Goal: Information Seeking & Learning: Learn about a topic

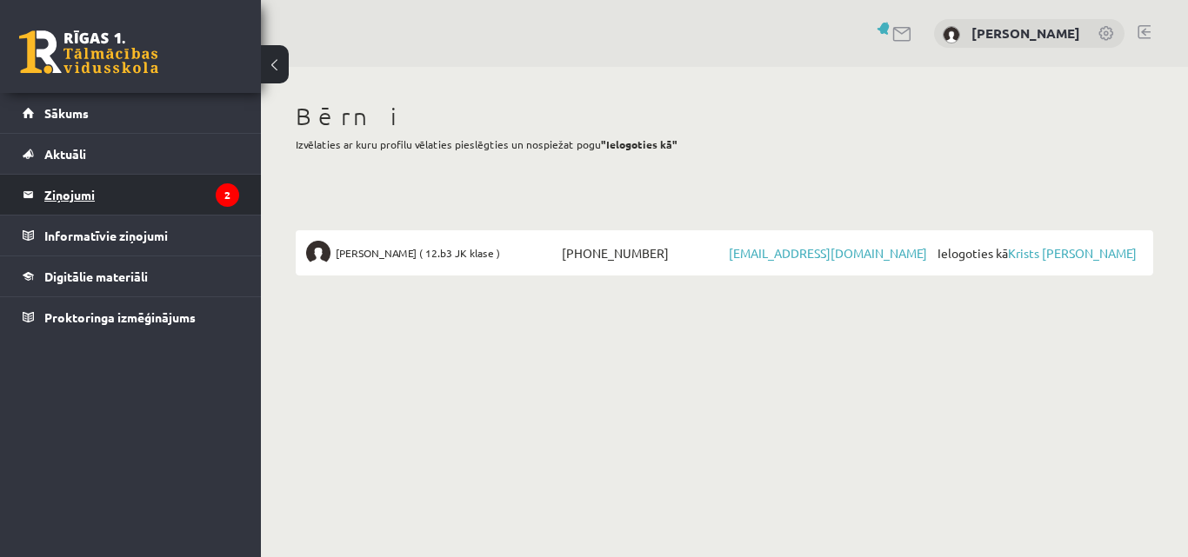
click at [65, 195] on legend "Ziņojumi 2" at bounding box center [141, 195] width 195 height 40
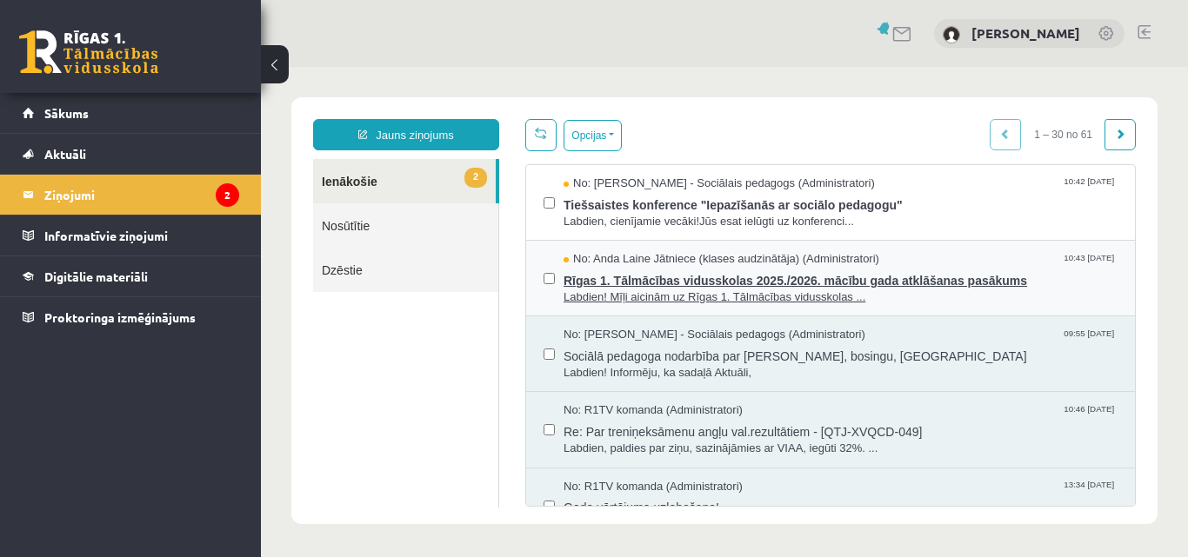
click at [773, 281] on span "Rīgas 1. Tālmācības vidusskolas 2025./2026. mācību gada atklāšanas pasākums" at bounding box center [840, 279] width 554 height 22
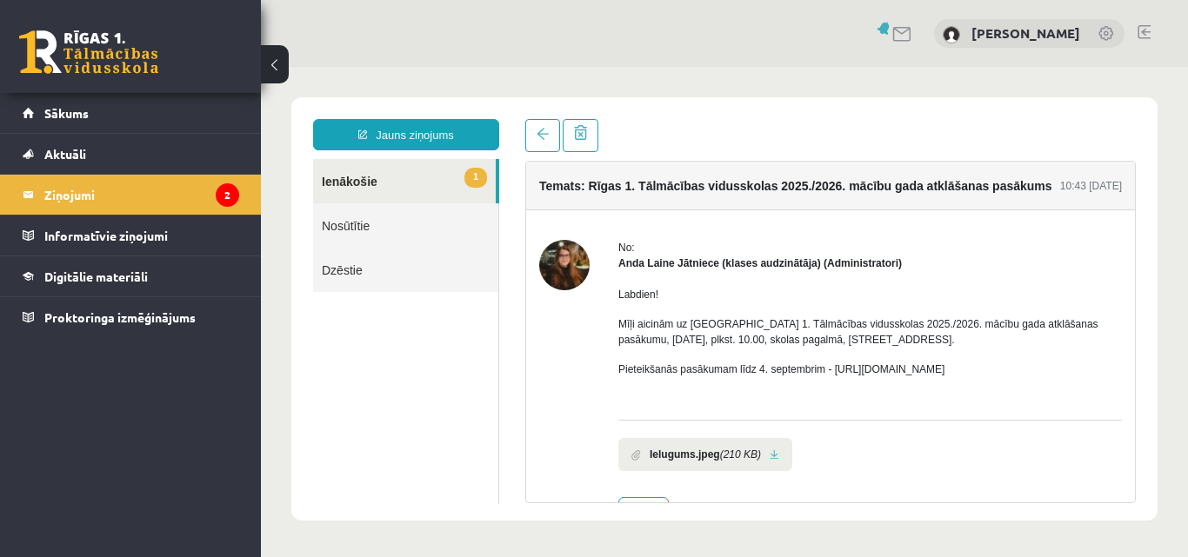
scroll to position [56, 0]
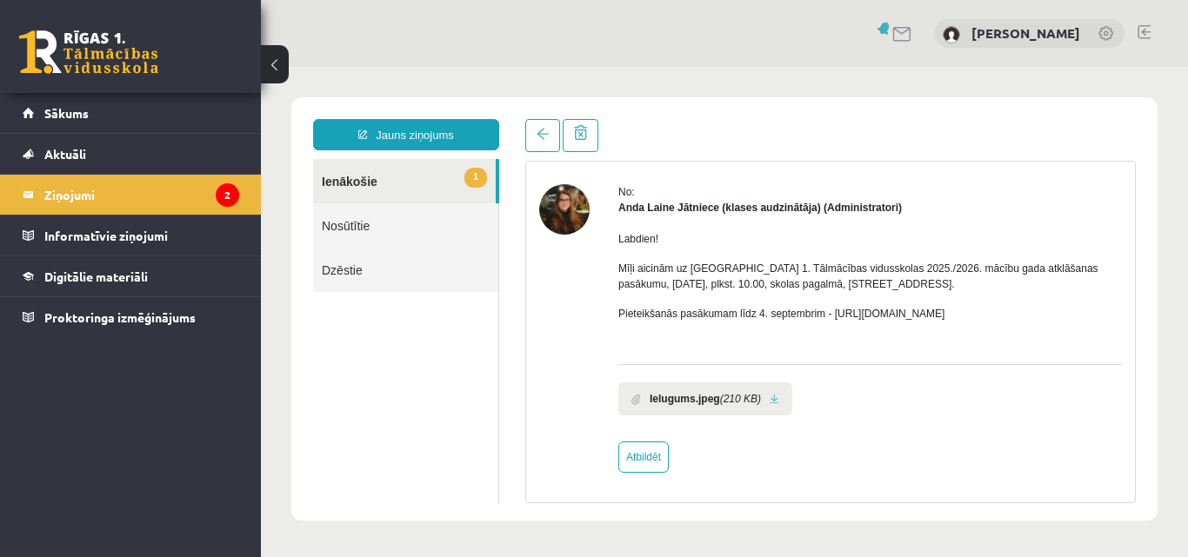
click at [770, 396] on link at bounding box center [775, 399] width 10 height 11
click at [365, 189] on link "1 Ienākošie" at bounding box center [404, 181] width 183 height 44
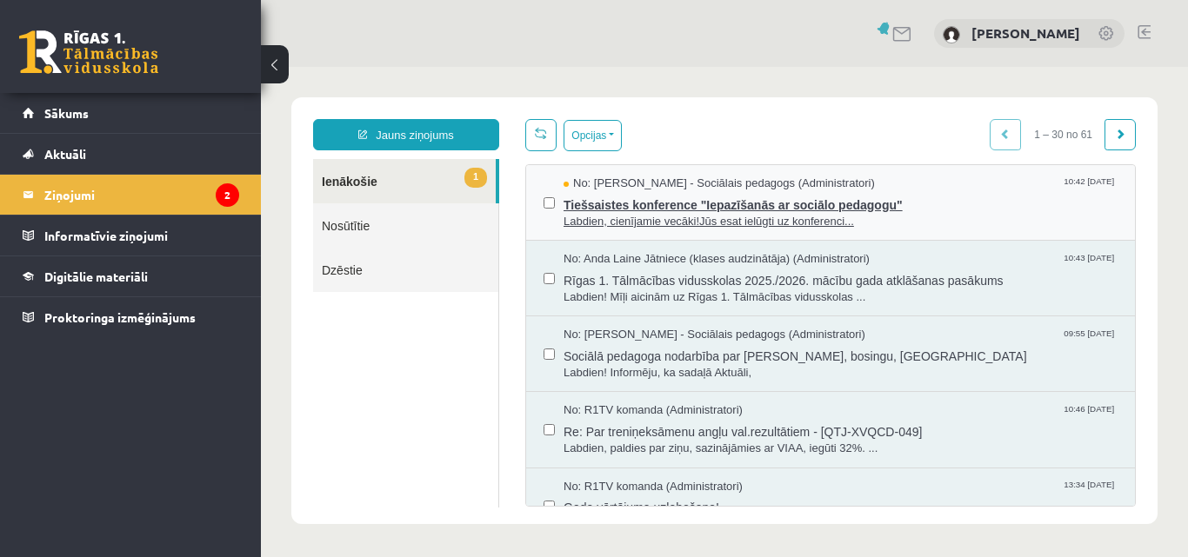
scroll to position [0, 0]
click at [611, 205] on span "Tiešsaistes konference "Iepazīšanās ar sociālo pedagogu"" at bounding box center [840, 203] width 554 height 22
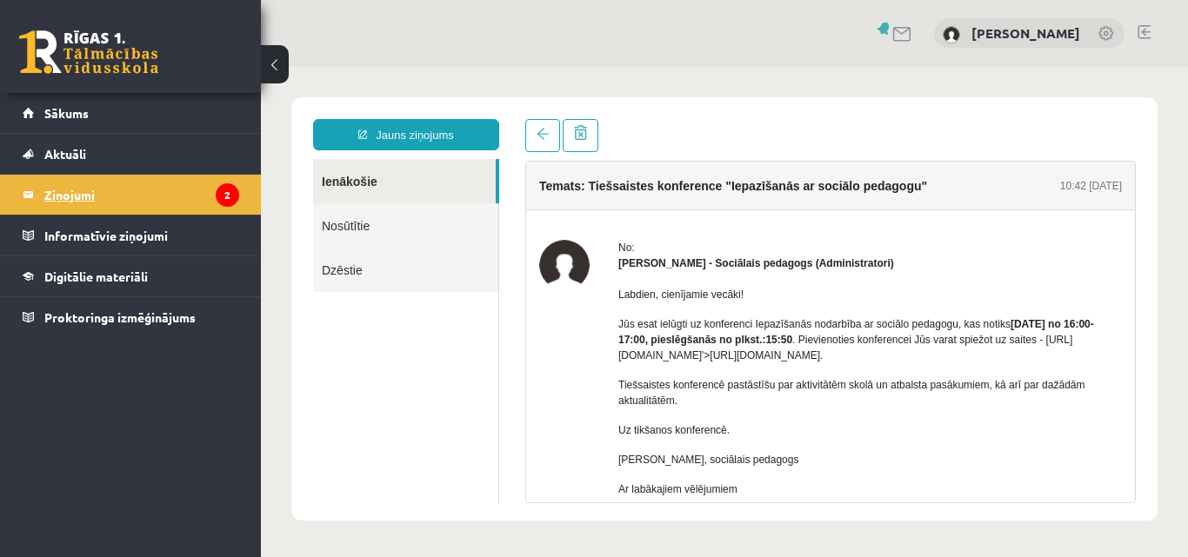
click at [67, 198] on legend "Ziņojumi 2" at bounding box center [141, 195] width 195 height 40
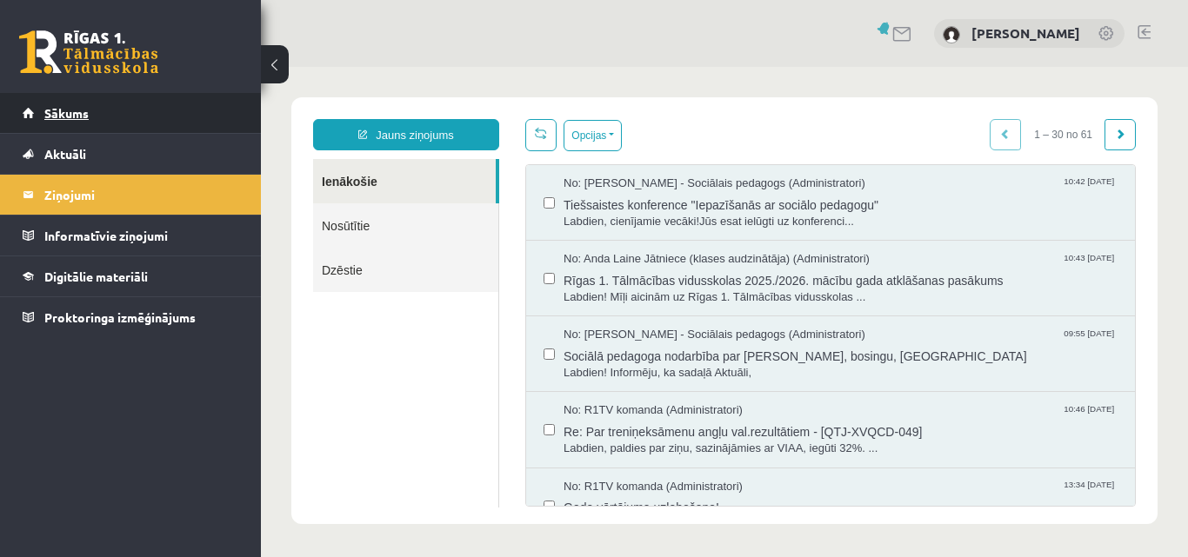
click at [63, 114] on span "Sākums" at bounding box center [66, 113] width 44 height 16
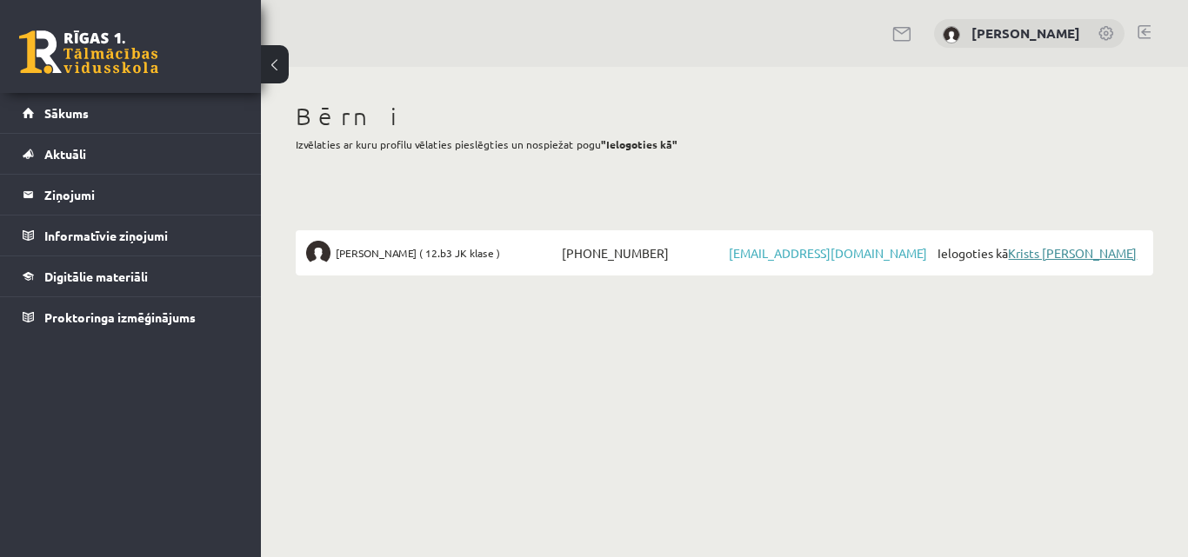
click at [1025, 249] on link "Krists [PERSON_NAME]" at bounding box center [1072, 253] width 129 height 16
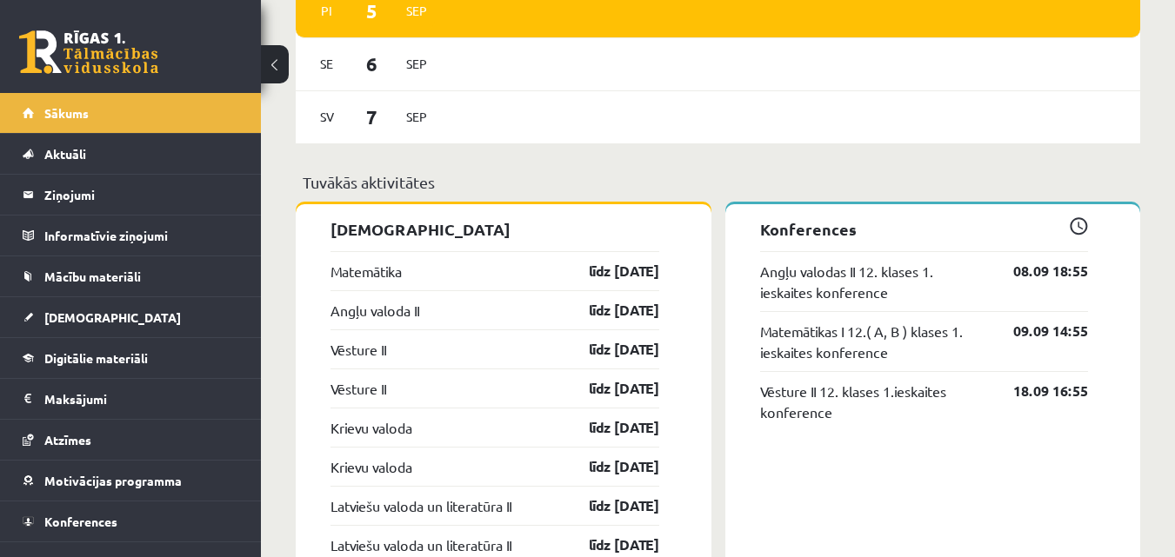
scroll to position [1304, 0]
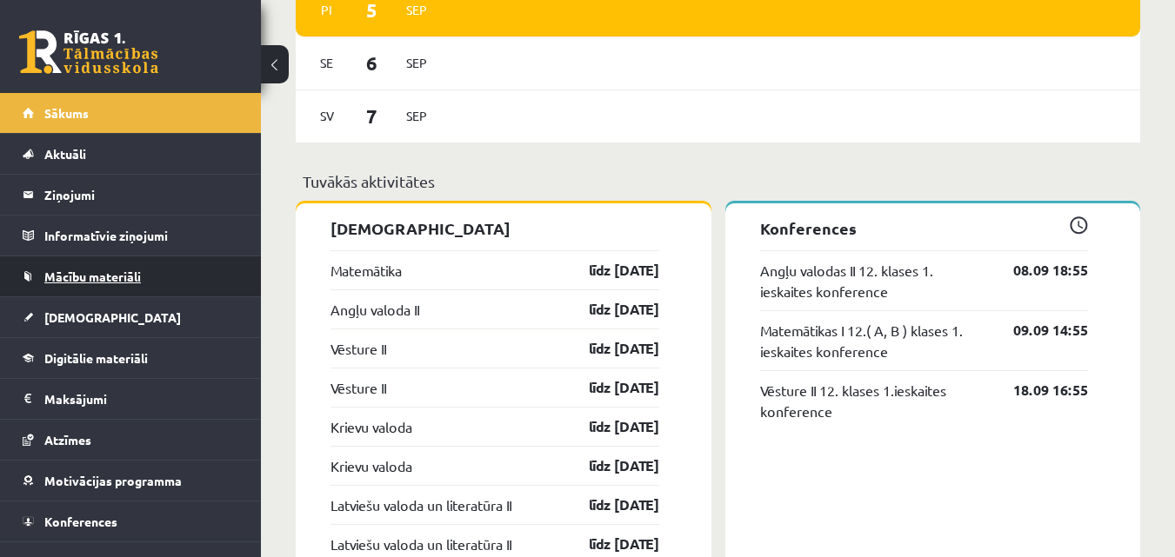
click at [110, 274] on span "Mācību materiāli" at bounding box center [92, 277] width 97 height 16
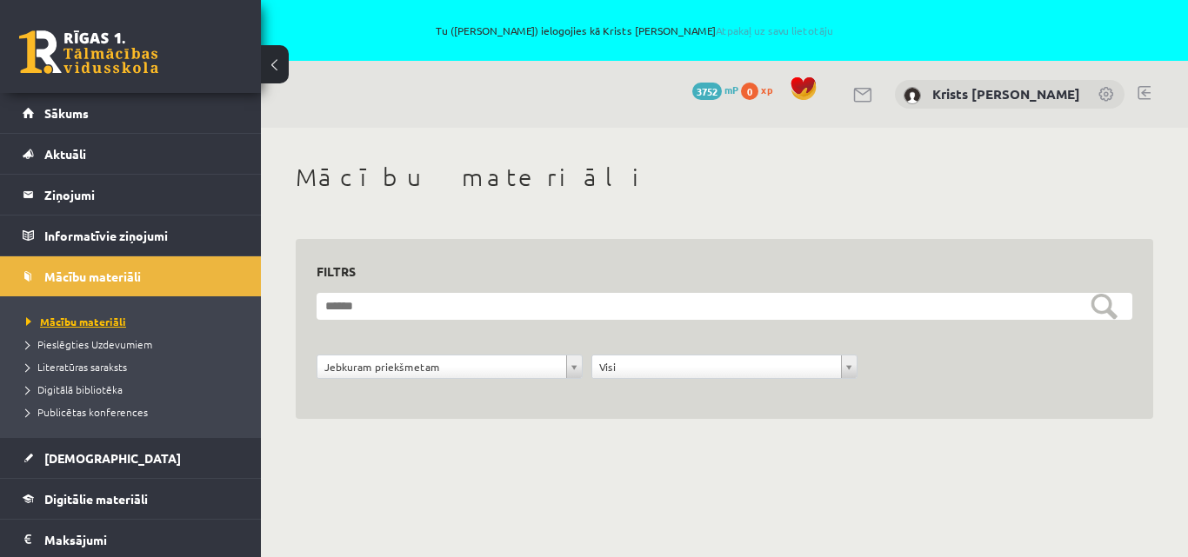
click at [88, 319] on span "Mācību materiāli" at bounding box center [76, 322] width 100 height 14
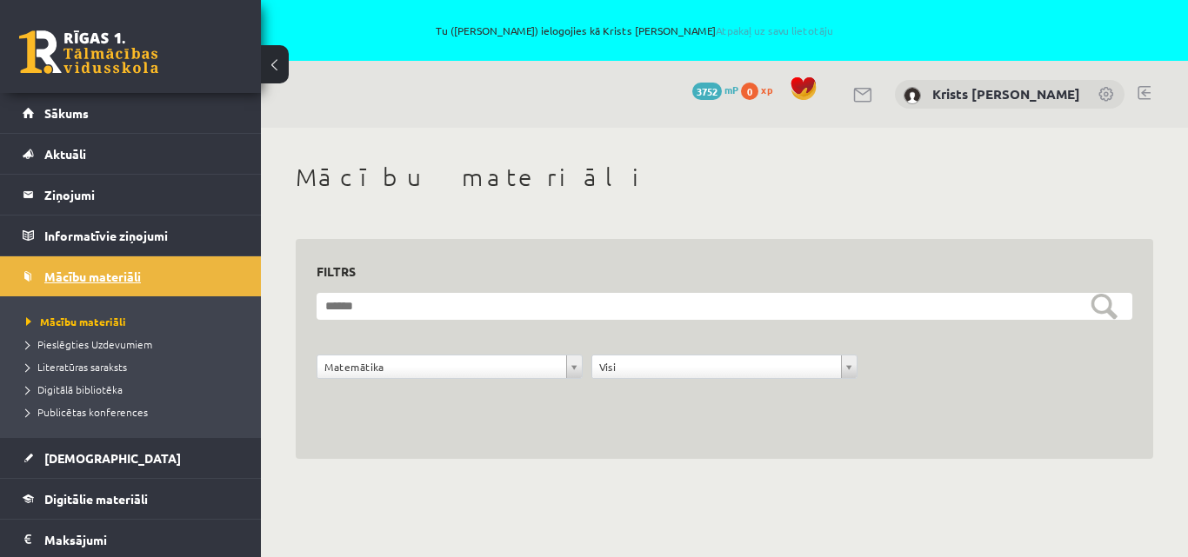
click at [63, 275] on span "Mācību materiāli" at bounding box center [92, 277] width 97 height 16
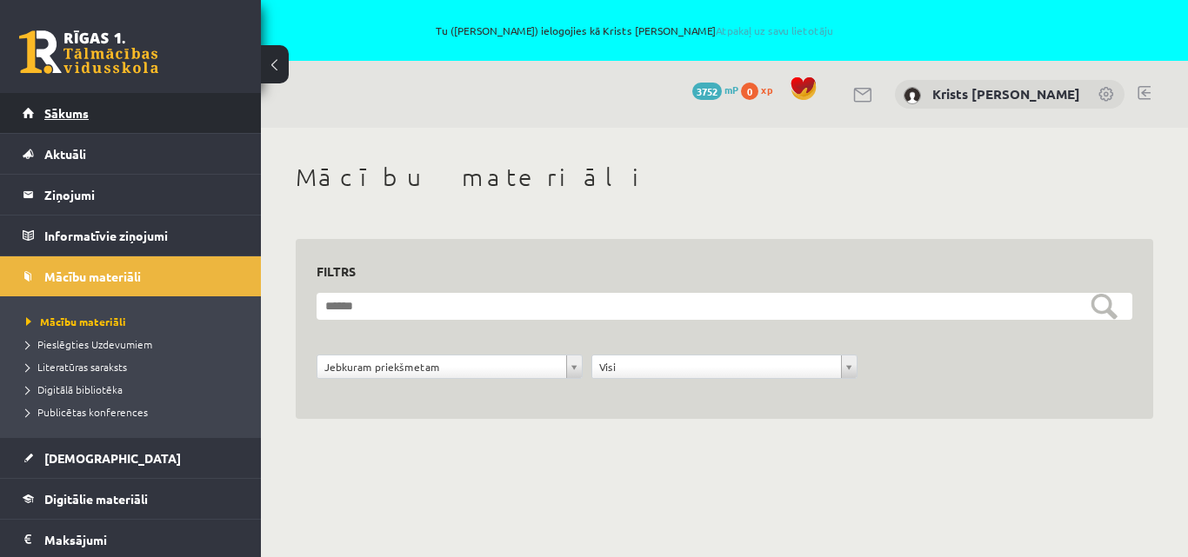
click at [62, 112] on span "Sākums" at bounding box center [66, 113] width 44 height 16
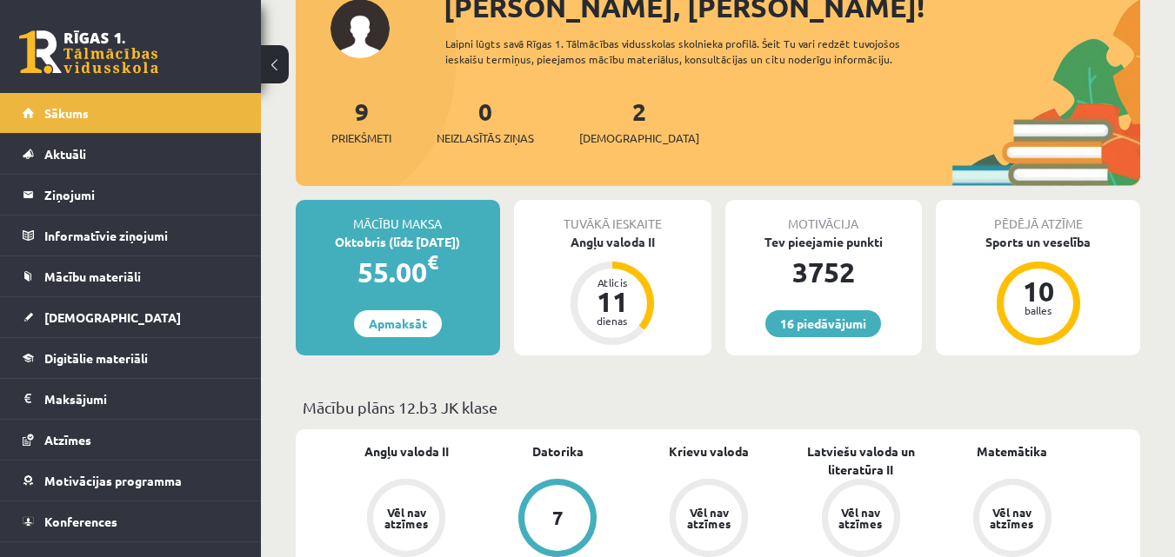
scroll to position [261, 0]
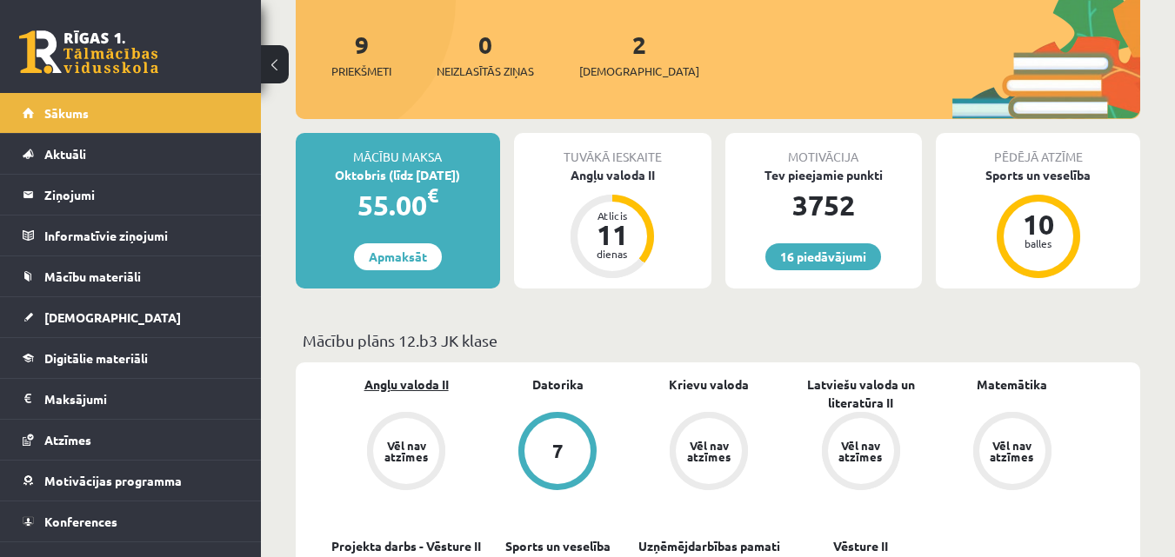
click at [412, 385] on link "Angļu valoda II" at bounding box center [406, 385] width 84 height 18
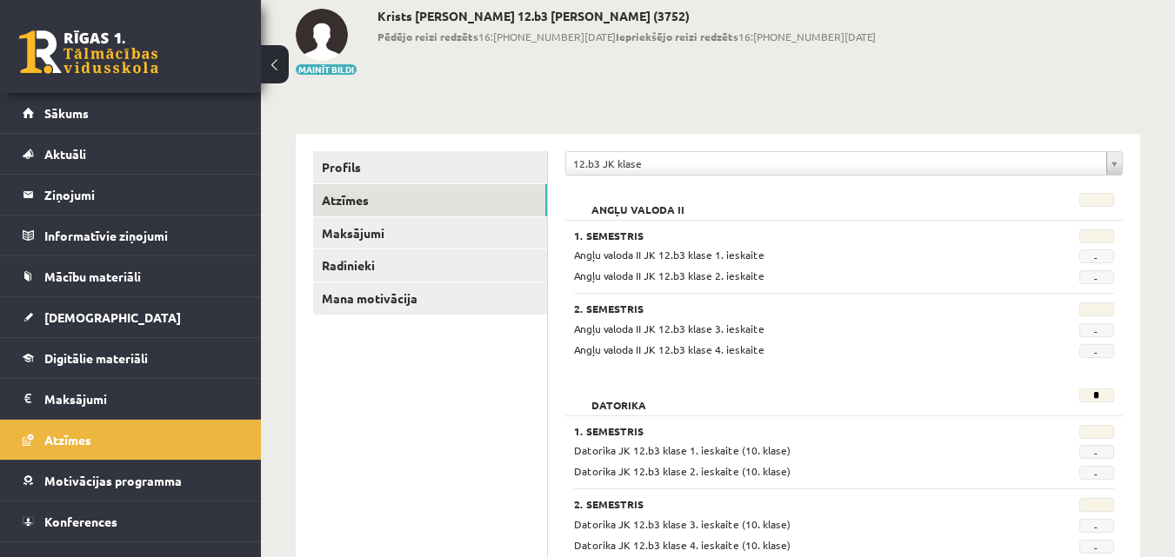
scroll to position [174, 0]
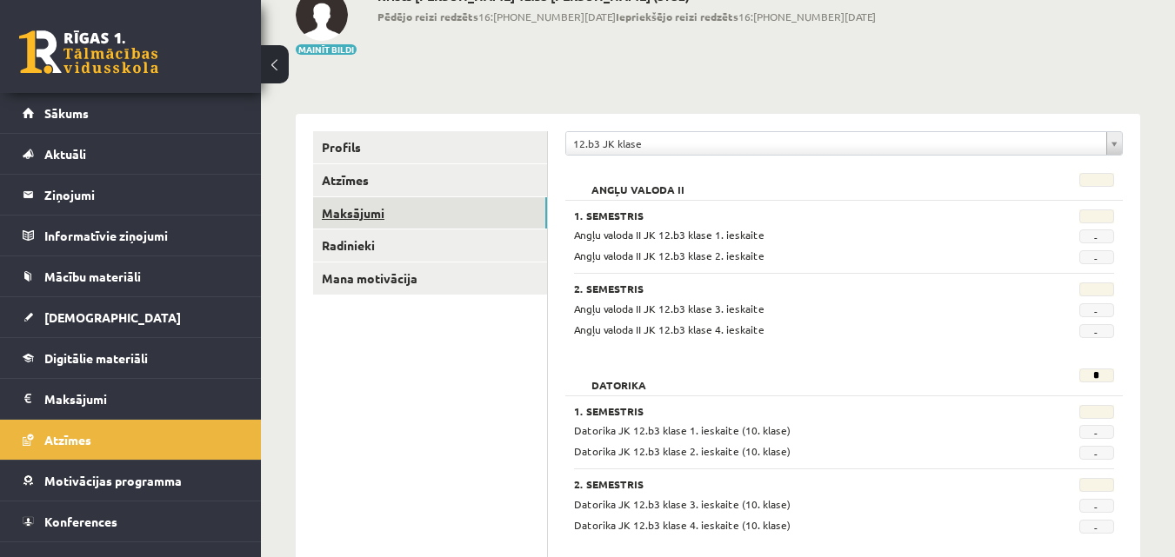
click at [358, 218] on link "Maksājumi" at bounding box center [430, 213] width 234 height 32
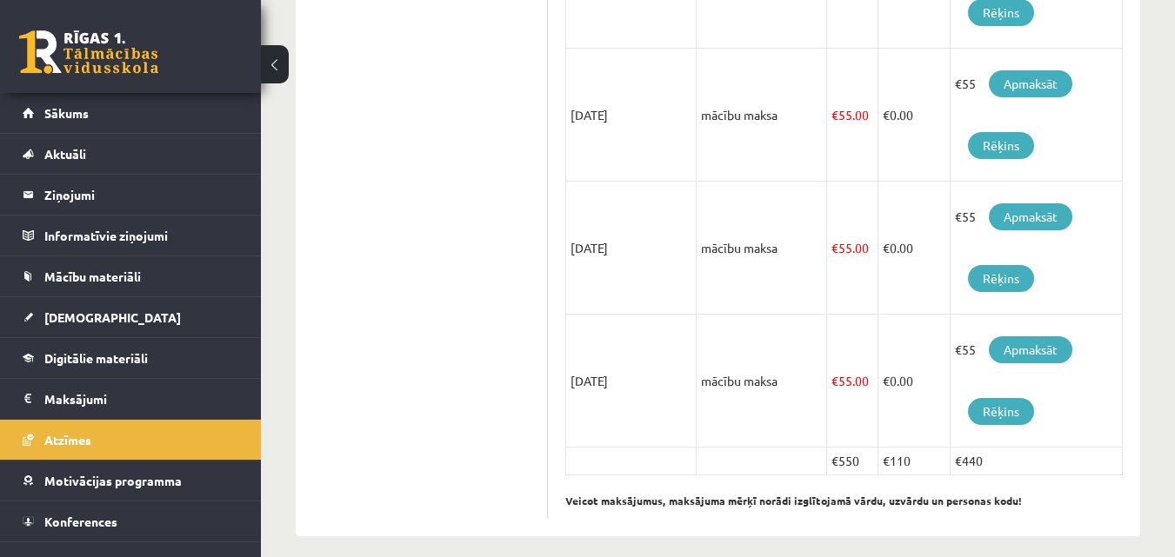
scroll to position [1187, 0]
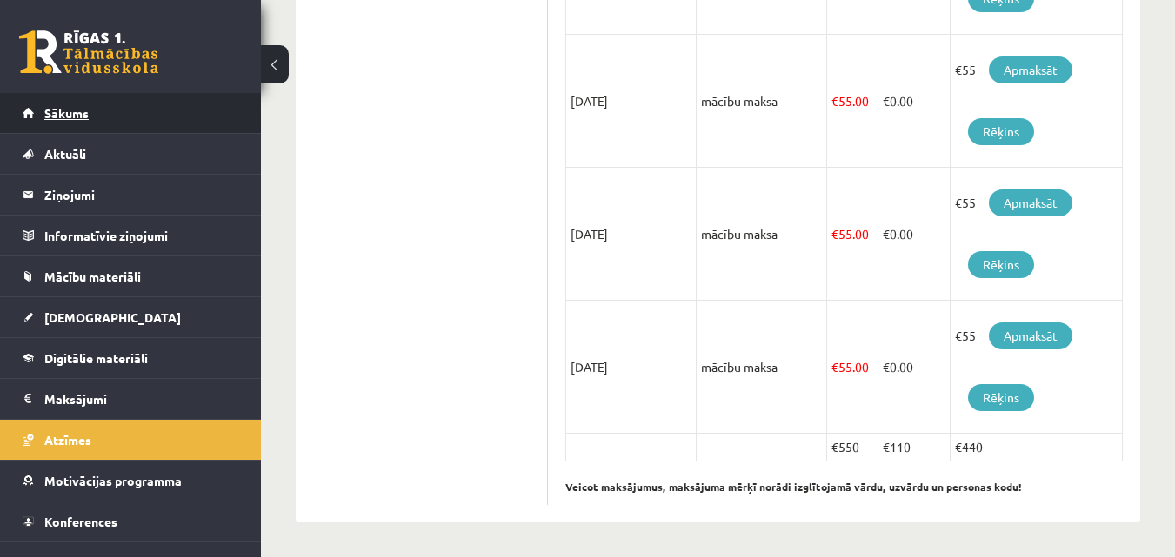
click at [78, 114] on span "Sākums" at bounding box center [66, 113] width 44 height 16
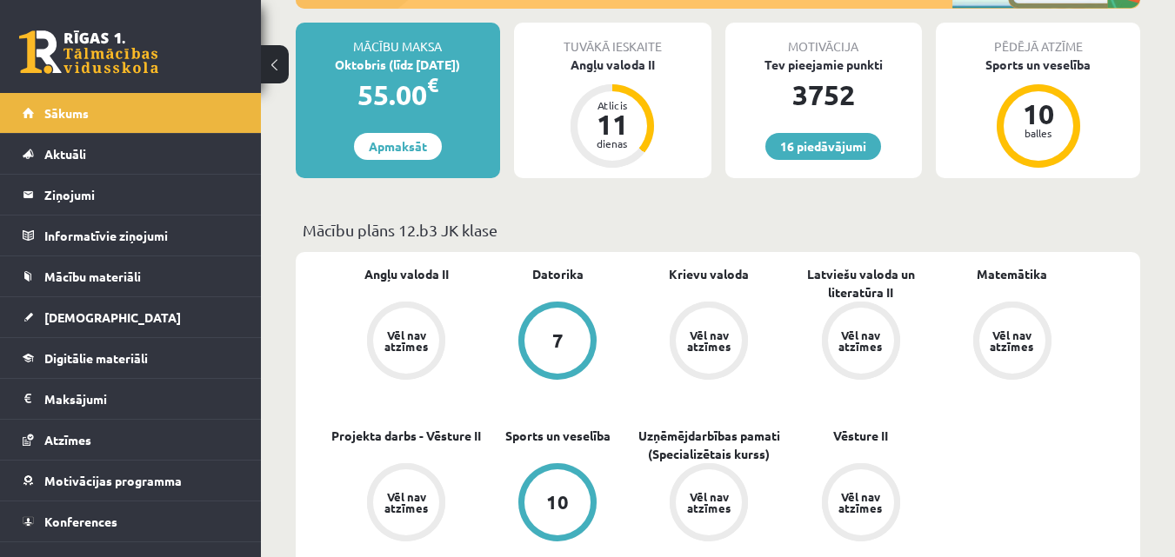
scroll to position [522, 0]
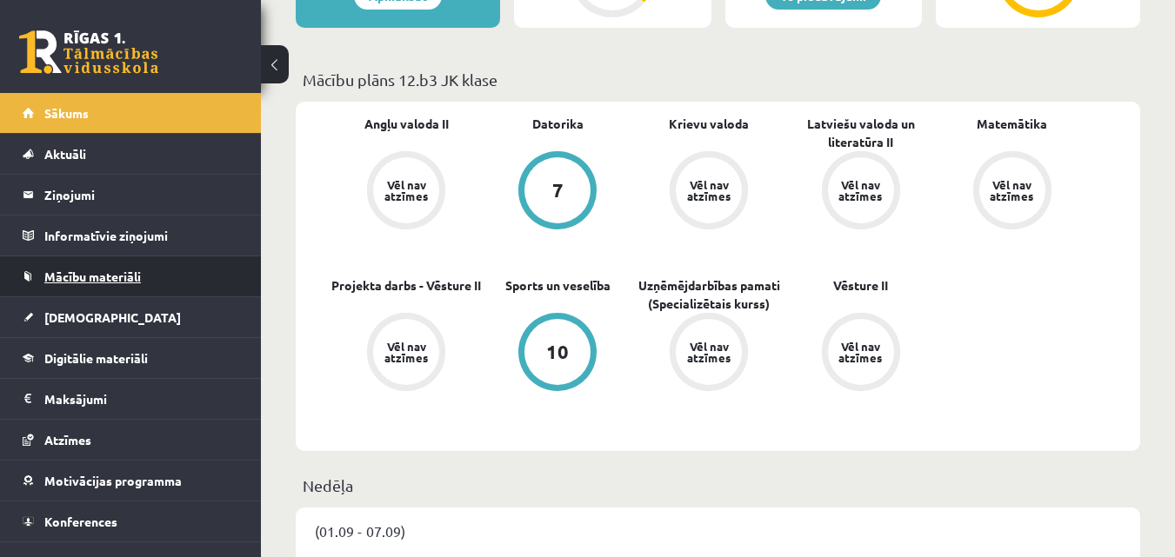
click at [66, 276] on span "Mācību materiāli" at bounding box center [92, 277] width 97 height 16
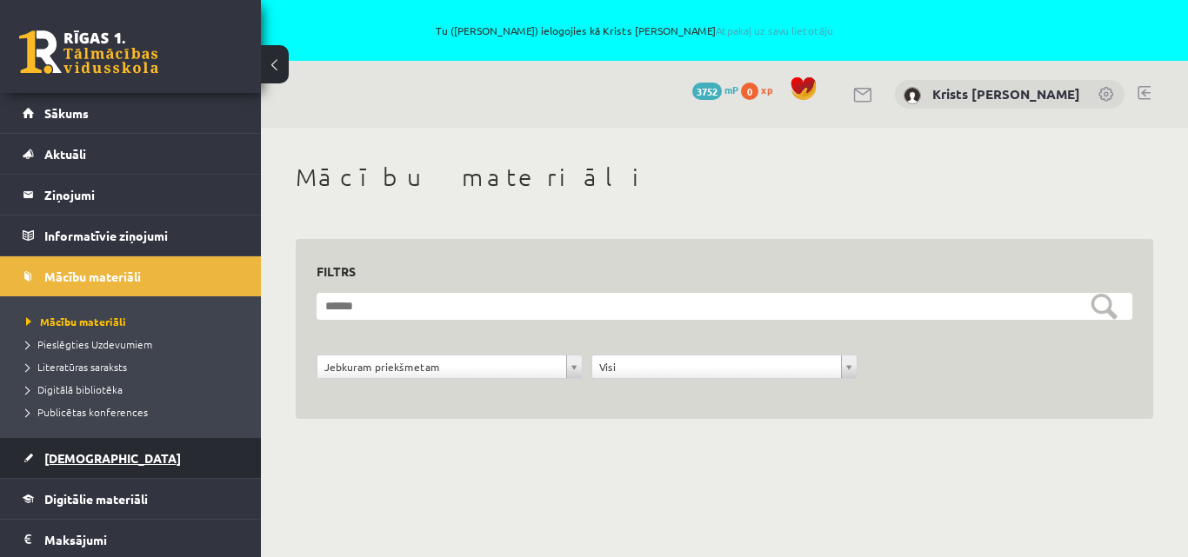
click at [70, 461] on span "[DEMOGRAPHIC_DATA]" at bounding box center [112, 458] width 137 height 16
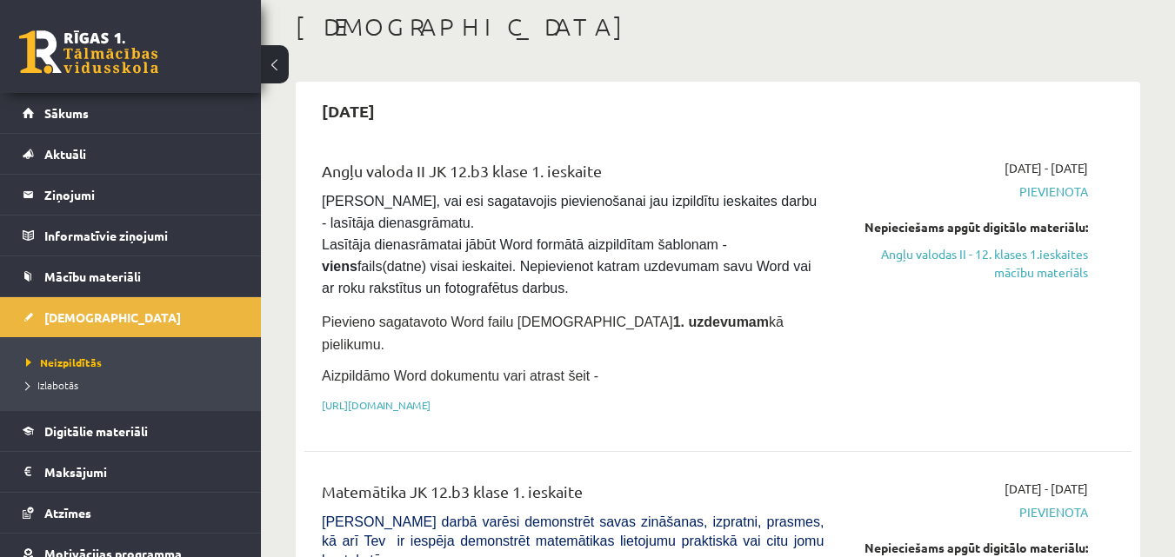
scroll to position [174, 0]
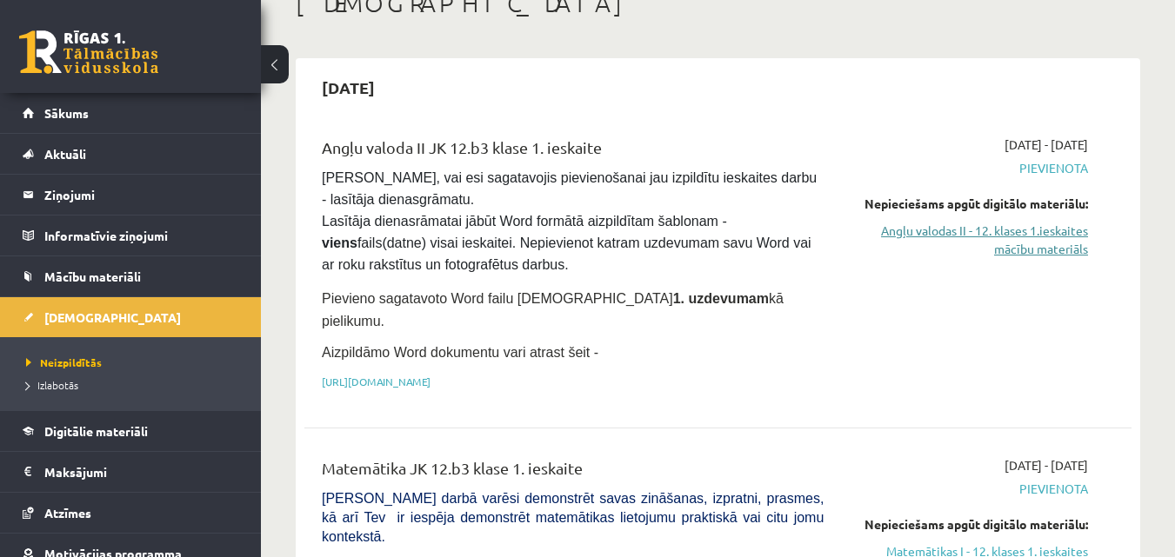
click at [987, 228] on link "Angļu valodas II - 12. klases 1.ieskaites mācību materiāls" at bounding box center [968, 240] width 238 height 37
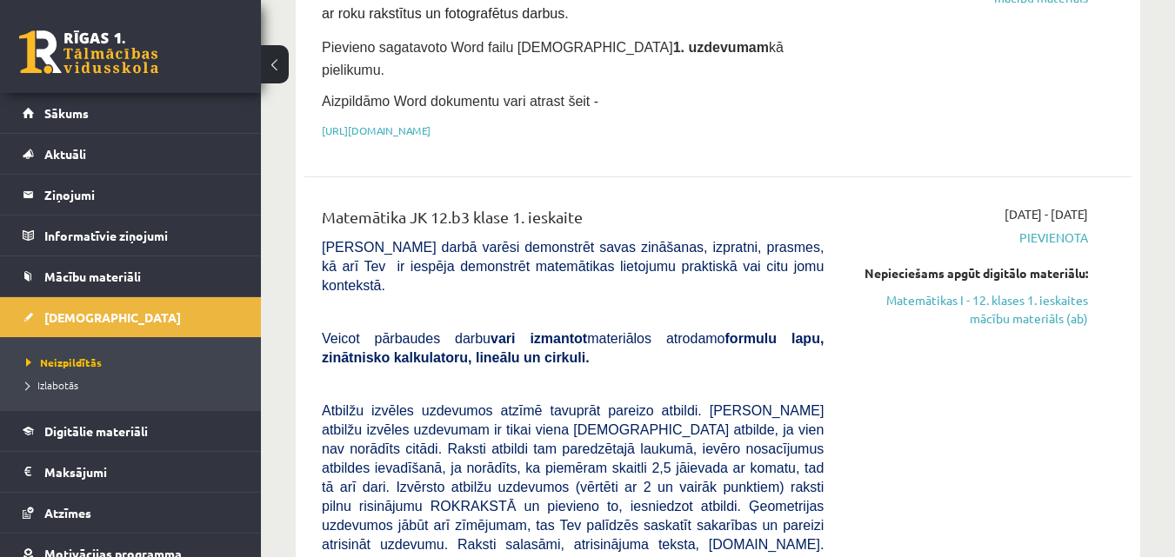
scroll to position [435, 0]
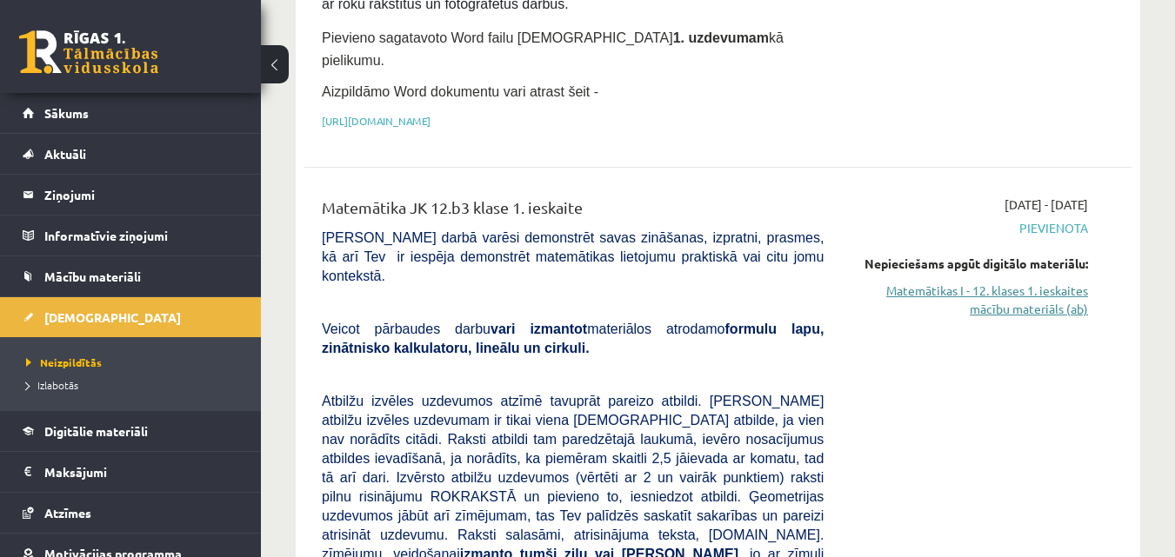
click at [1061, 283] on link "Matemātikas I - 12. klases 1. ieskaites mācību materiāls (ab)" at bounding box center [968, 300] width 238 height 37
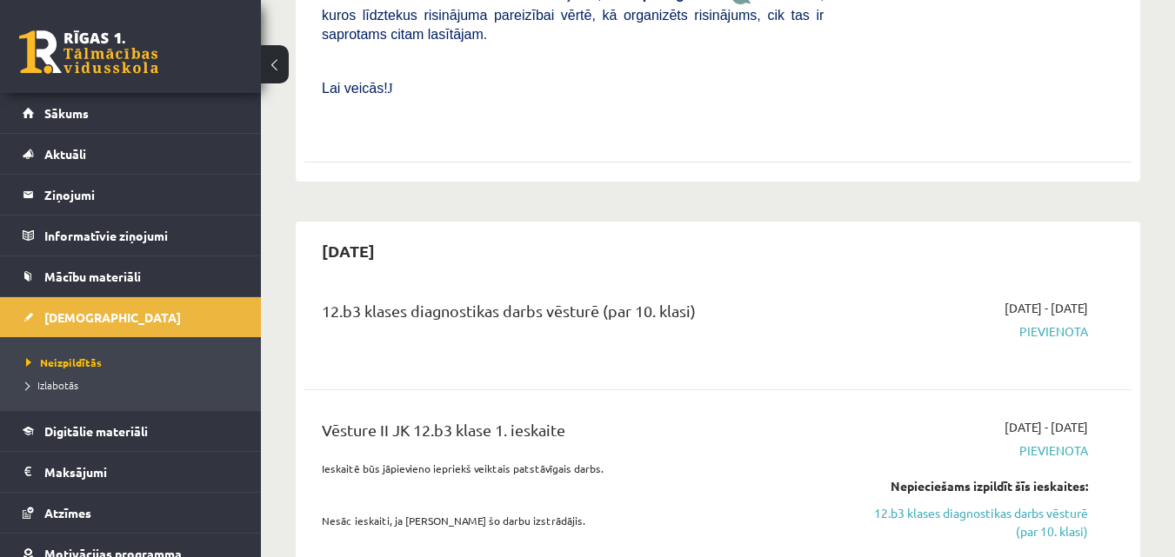
scroll to position [1217, 0]
click at [83, 277] on span "Mācību materiāli" at bounding box center [92, 277] width 97 height 16
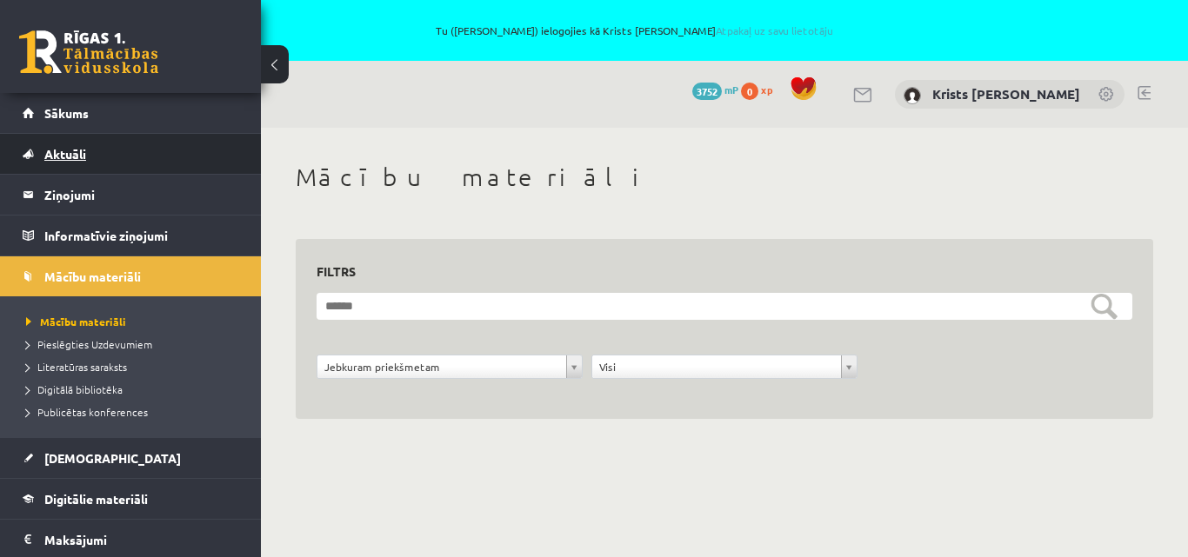
click at [66, 150] on span "Aktuāli" at bounding box center [65, 154] width 42 height 16
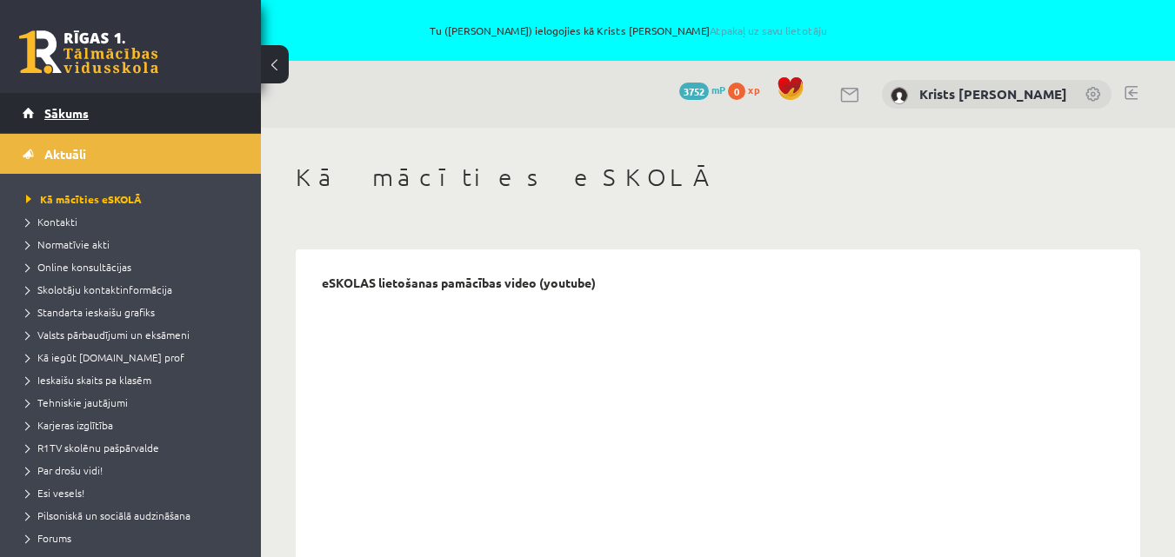
click at [70, 113] on span "Sākums" at bounding box center [66, 113] width 44 height 16
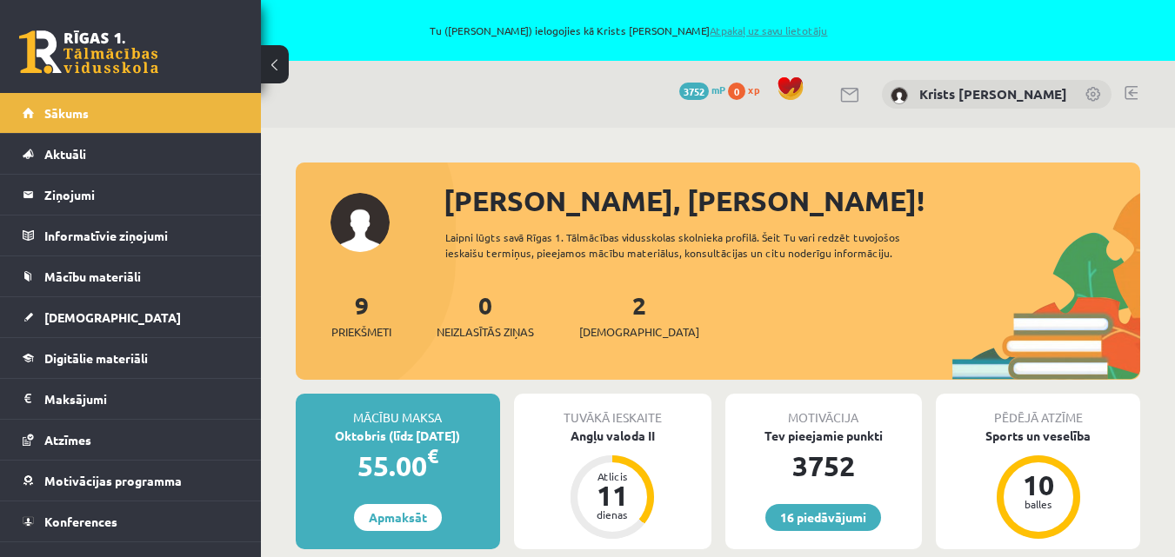
click at [742, 24] on link "Atpakaļ uz savu lietotāju" at bounding box center [768, 30] width 117 height 14
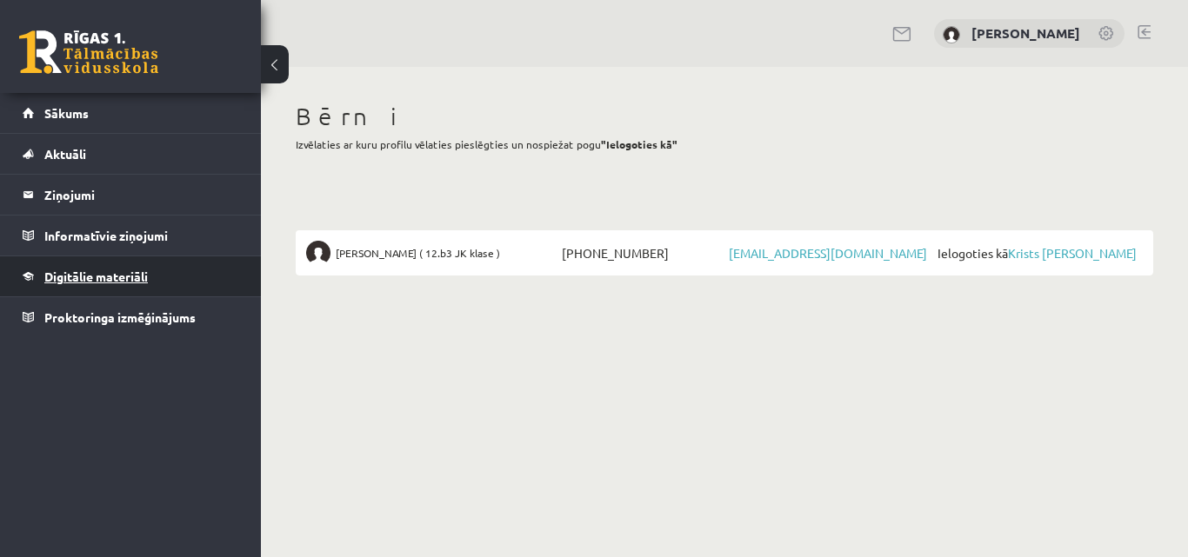
click at [111, 272] on span "Digitālie materiāli" at bounding box center [95, 277] width 103 height 16
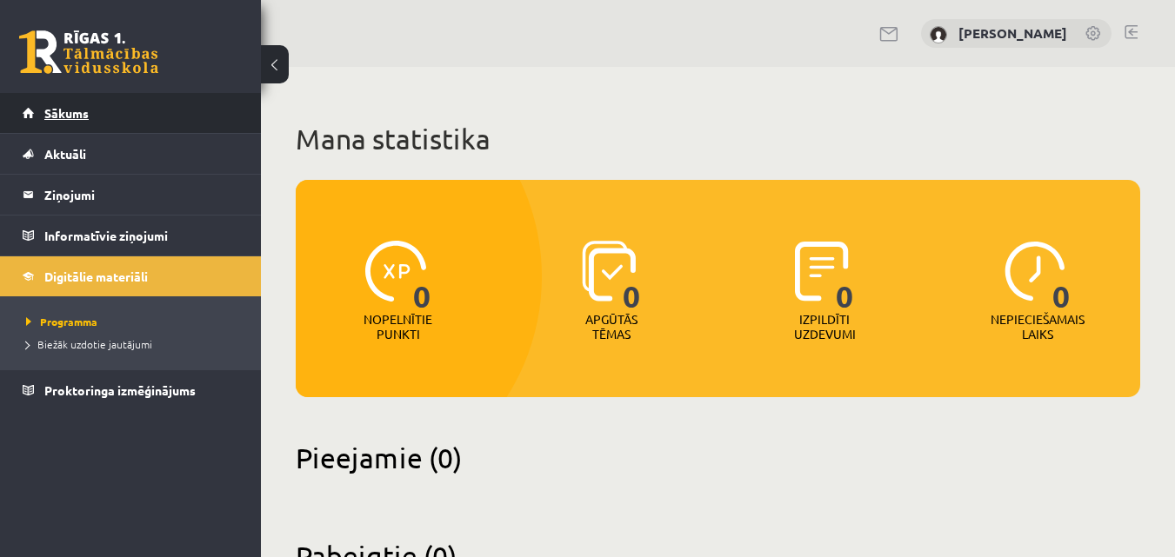
click at [63, 105] on link "Sākums" at bounding box center [131, 113] width 217 height 40
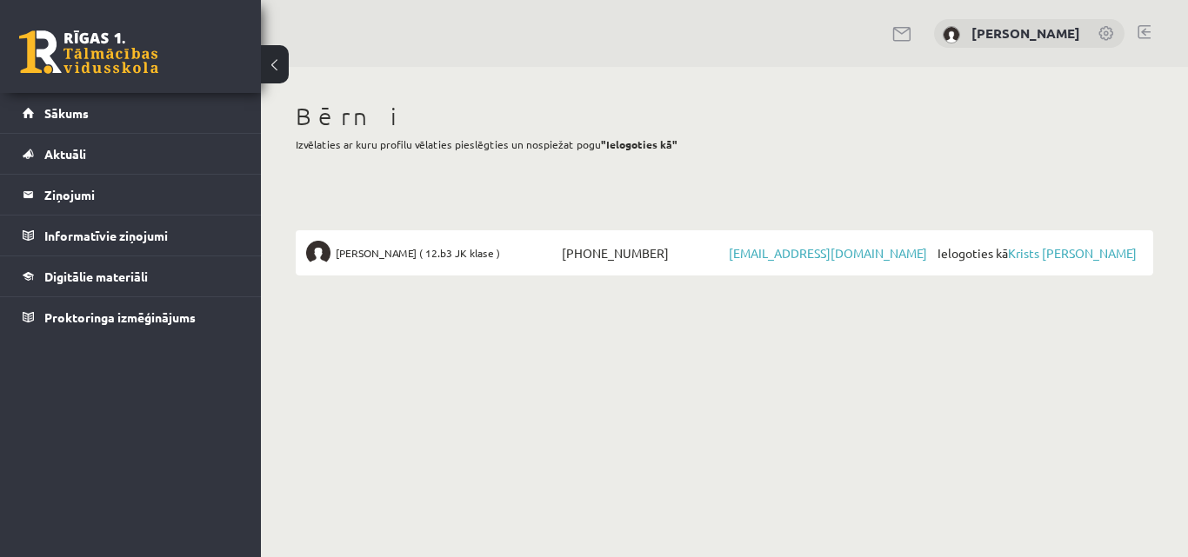
click at [1149, 25] on link at bounding box center [1143, 32] width 13 height 14
